Goal: Task Accomplishment & Management: Use online tool/utility

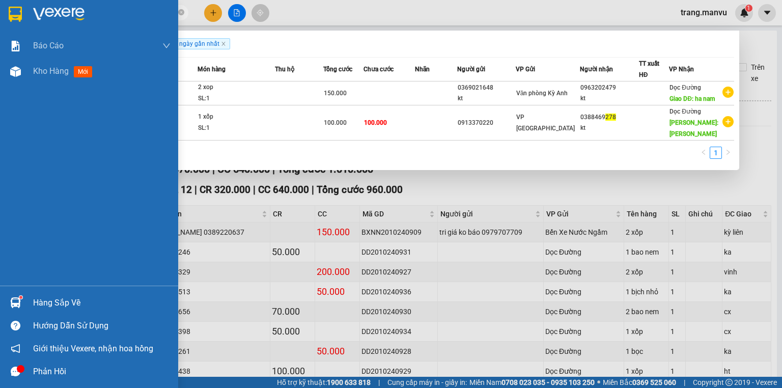
click at [17, 18] on img at bounding box center [15, 14] width 13 height 15
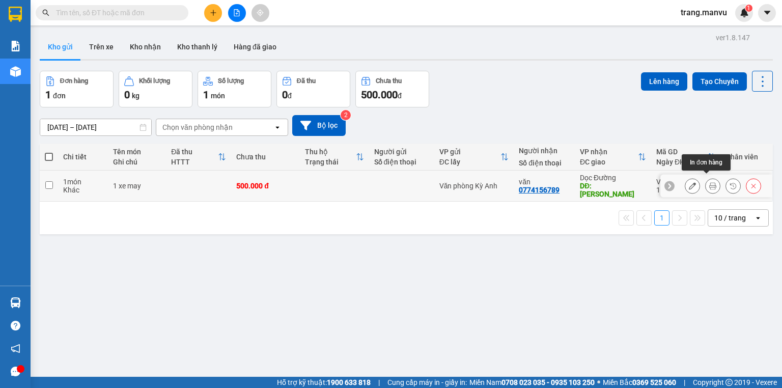
click at [710, 183] on icon at bounding box center [713, 185] width 7 height 7
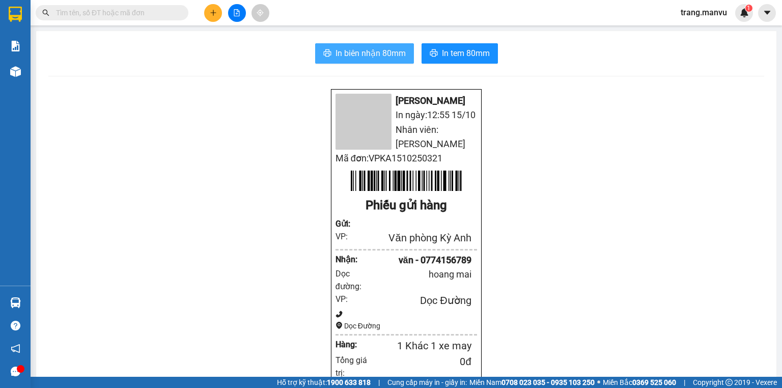
click at [385, 57] on span "In biên nhận 80mm" at bounding box center [371, 53] width 70 height 13
drag, startPoint x: 448, startPoint y: 45, endPoint x: 454, endPoint y: 70, distance: 25.7
click at [448, 47] on button "In tem 80mm" at bounding box center [460, 53] width 76 height 20
